Goal: Task Accomplishment & Management: Manage account settings

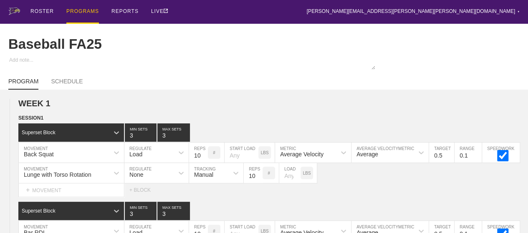
click at [85, 12] on div "PROGRAMS" at bounding box center [82, 12] width 33 height 24
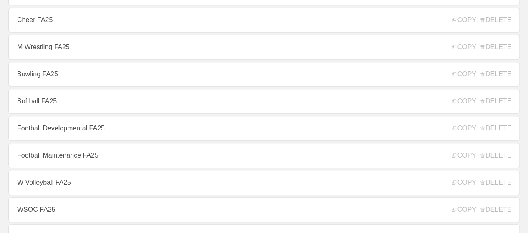
scroll to position [251, 0]
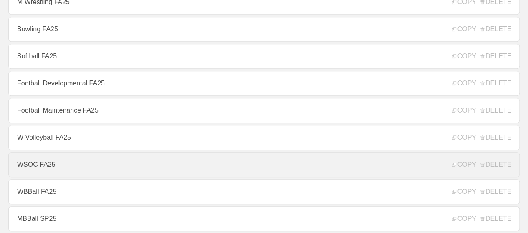
click at [41, 170] on link "WSOC FA25" at bounding box center [264, 164] width 512 height 25
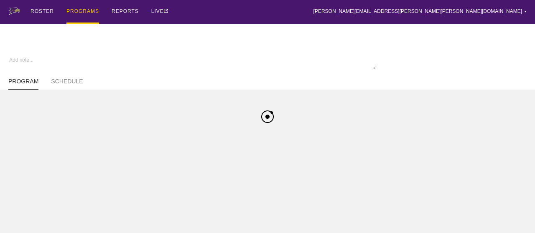
type textarea "x"
type input "WSOC FA25"
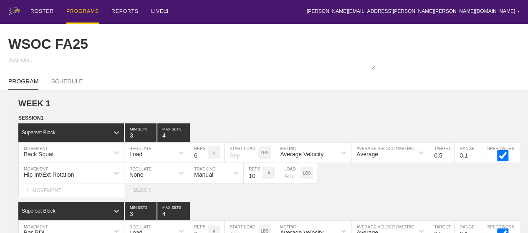
click at [81, 11] on div "PROGRAMS" at bounding box center [82, 12] width 33 height 24
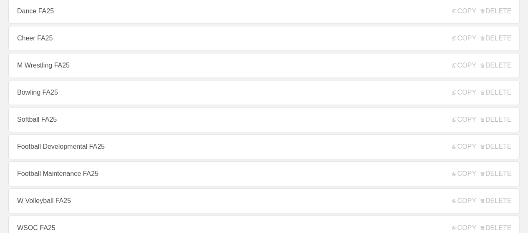
scroll to position [209, 0]
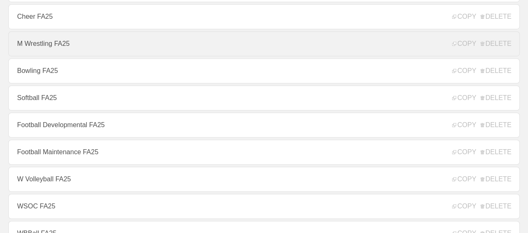
click at [50, 49] on link "M Wrestling FA25" at bounding box center [264, 43] width 512 height 25
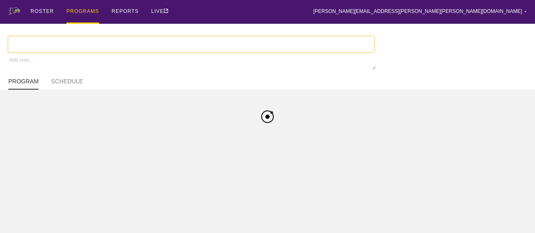
type textarea "x"
type input "M Wrestling FA25"
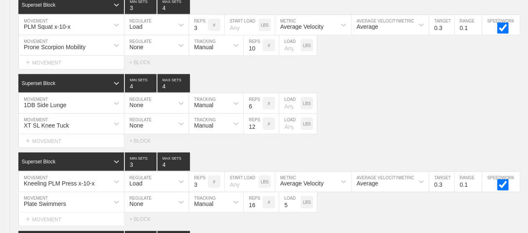
scroll to position [4055, 0]
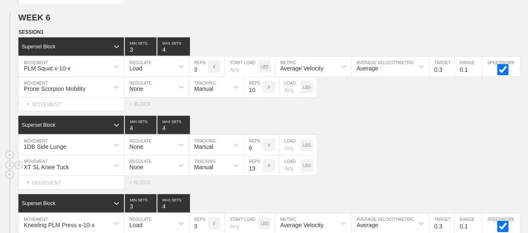
click at [258, 158] on input "13" at bounding box center [253, 166] width 19 height 20
click at [258, 158] on input "14" at bounding box center [253, 166] width 19 height 20
click at [258, 158] on input "15" at bounding box center [253, 166] width 19 height 20
type input "16"
click at [258, 158] on input "16" at bounding box center [253, 166] width 19 height 20
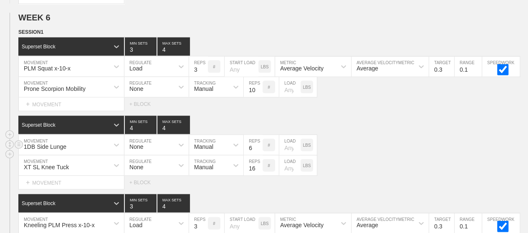
click at [343, 142] on div "1DB Side Lunge MOVEMENT None REGULATE Manual TRACKING 6 REPS # LOAD LBS" at bounding box center [264, 145] width 528 height 20
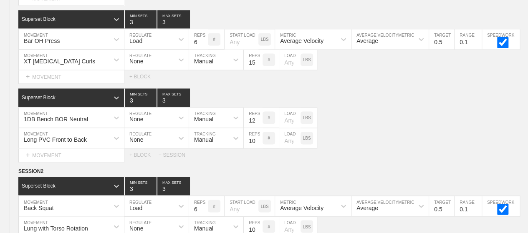
scroll to position [0, 0]
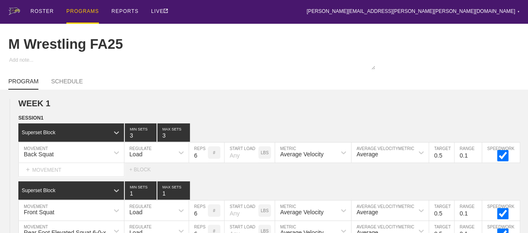
click at [80, 9] on div "PROGRAMS" at bounding box center [82, 12] width 33 height 24
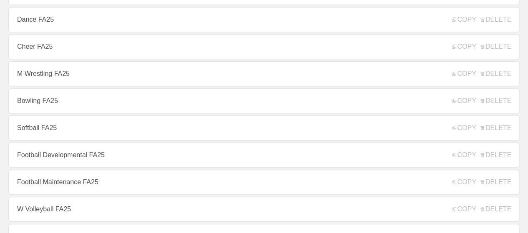
scroll to position [209, 0]
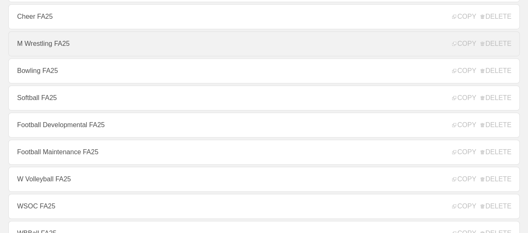
click at [48, 46] on link "M Wrestling FA25" at bounding box center [264, 43] width 512 height 25
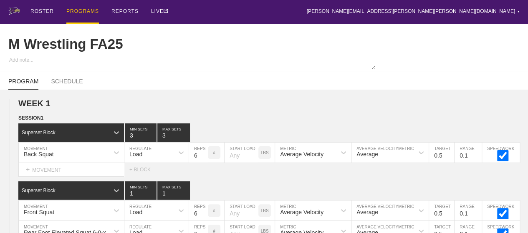
click at [81, 10] on div "PROGRAMS" at bounding box center [82, 12] width 33 height 24
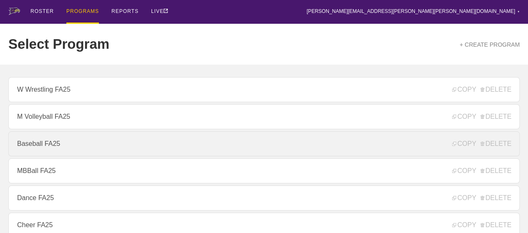
click at [48, 145] on link "Baseball FA25" at bounding box center [264, 144] width 512 height 25
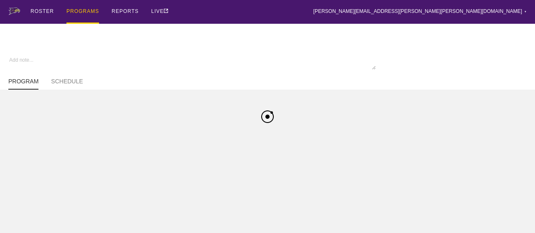
type textarea "x"
type input "Baseball FA25"
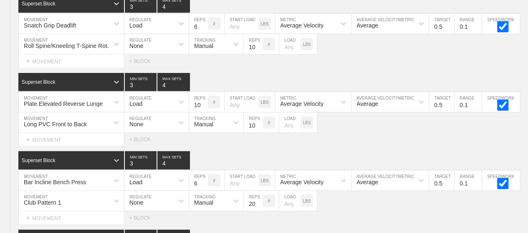
scroll to position [4169, 0]
